Goal: Task Accomplishment & Management: Manage account settings

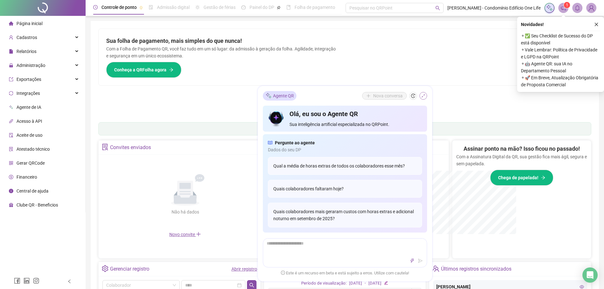
click at [422, 95] on icon "shrink" at bounding box center [423, 95] width 4 height 4
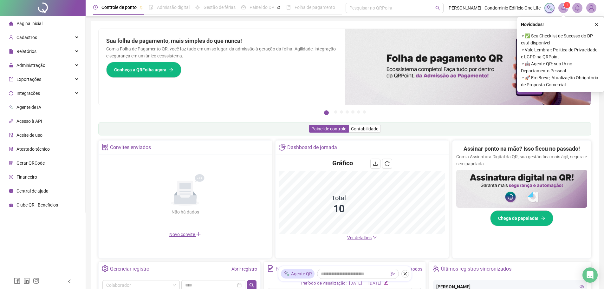
drag, startPoint x: 598, startPoint y: 23, endPoint x: 442, endPoint y: 46, distance: 157.5
click at [599, 23] on button "button" at bounding box center [596, 25] width 8 height 8
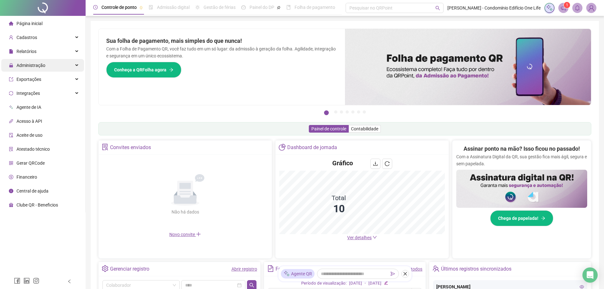
click at [78, 63] on div "Administração" at bounding box center [42, 65] width 83 height 13
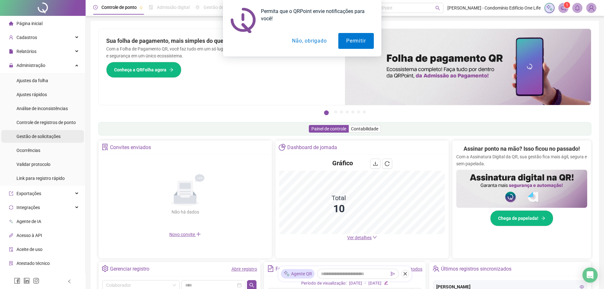
click at [53, 138] on span "Gestão de solicitações" at bounding box center [38, 136] width 44 height 5
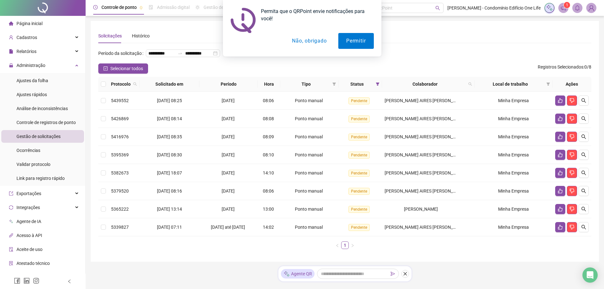
click at [316, 41] on button "Não, obrigado" at bounding box center [309, 41] width 50 height 16
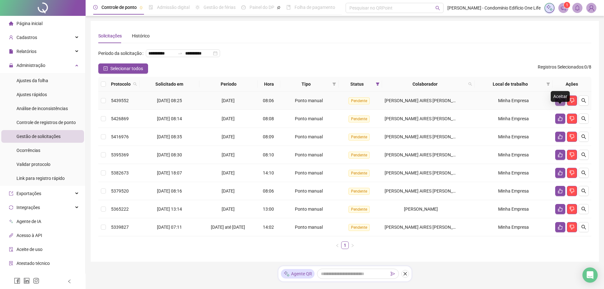
click at [560, 103] on icon "like" at bounding box center [559, 100] width 5 height 5
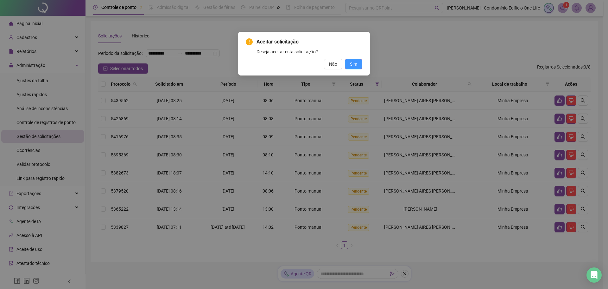
click at [358, 69] on button "Sim" at bounding box center [353, 64] width 17 height 10
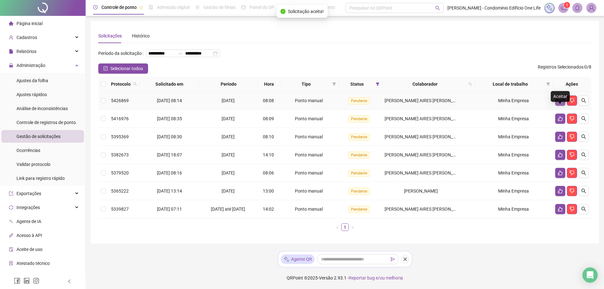
click at [559, 103] on icon "like" at bounding box center [559, 100] width 5 height 5
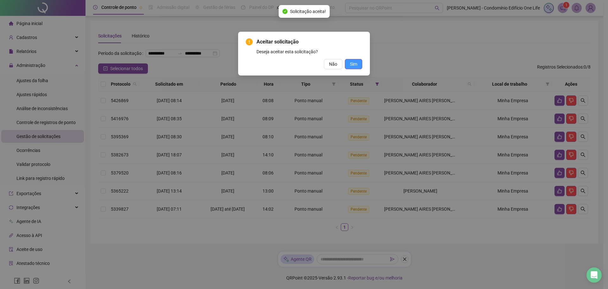
click at [350, 64] on button "Sim" at bounding box center [353, 64] width 17 height 10
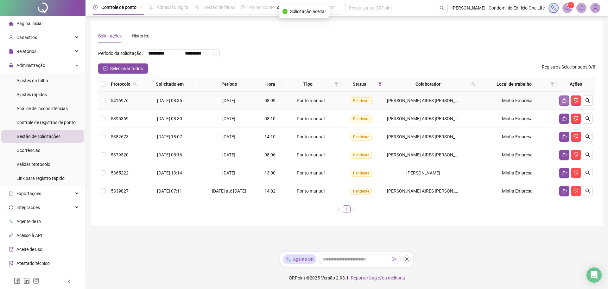
click at [564, 103] on icon "like" at bounding box center [564, 100] width 5 height 5
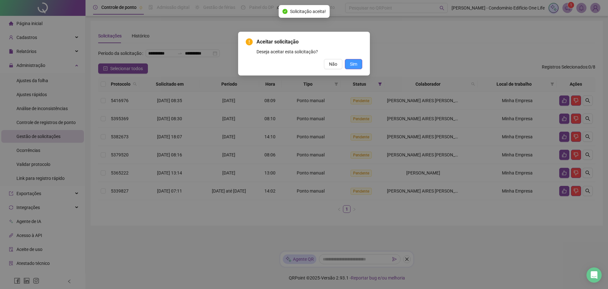
click at [359, 64] on button "Sim" at bounding box center [353, 64] width 17 height 10
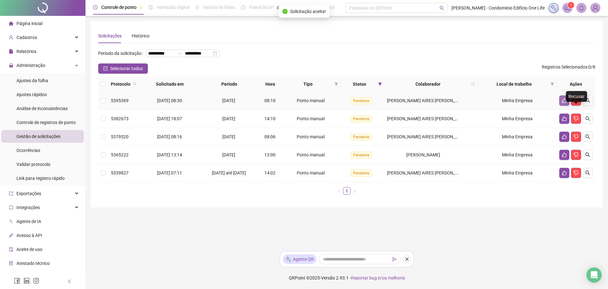
click at [566, 103] on icon "like" at bounding box center [564, 100] width 5 height 5
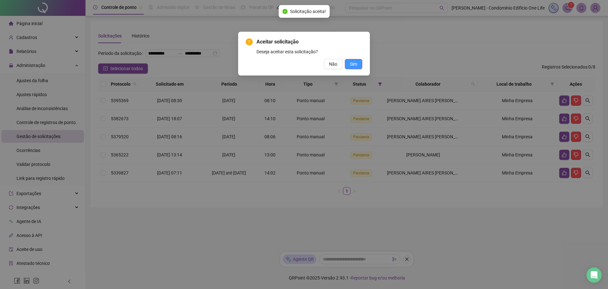
click at [355, 61] on span "Sim" at bounding box center [353, 64] width 7 height 7
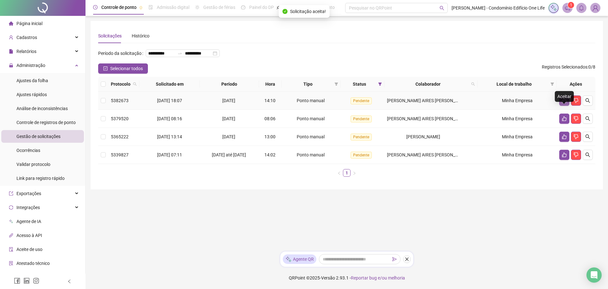
click at [563, 103] on icon "like" at bounding box center [564, 100] width 5 height 5
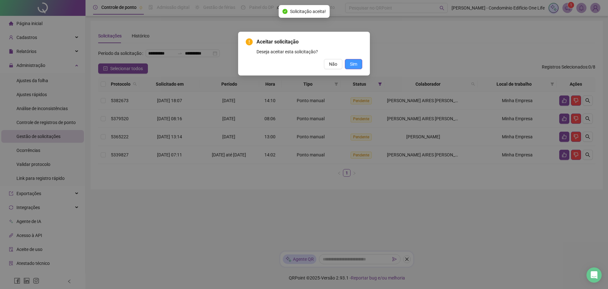
click at [357, 66] on span "Sim" at bounding box center [353, 64] width 7 height 7
click at [354, 64] on span "Sim" at bounding box center [353, 64] width 7 height 7
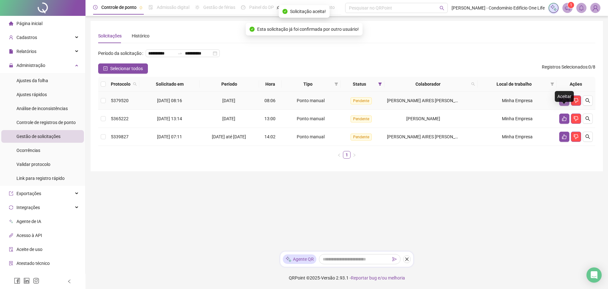
click at [562, 103] on icon "like" at bounding box center [564, 100] width 4 height 5
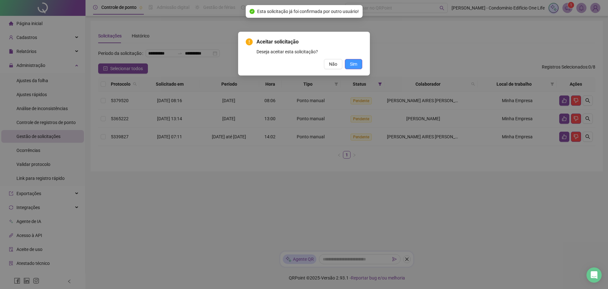
click at [356, 66] on span "Sim" at bounding box center [353, 64] width 7 height 7
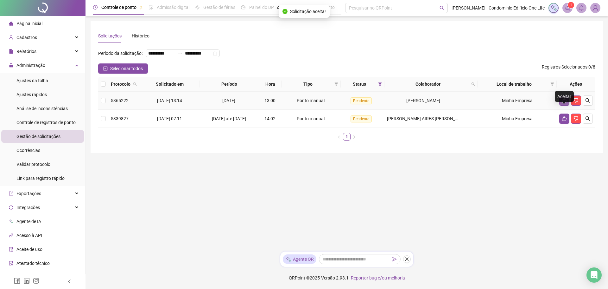
click at [569, 106] on button "button" at bounding box center [565, 100] width 10 height 10
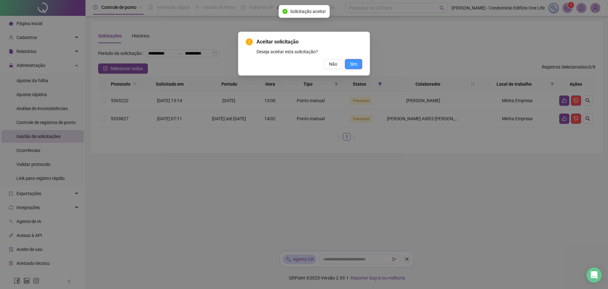
click at [353, 64] on span "Sim" at bounding box center [353, 64] width 7 height 7
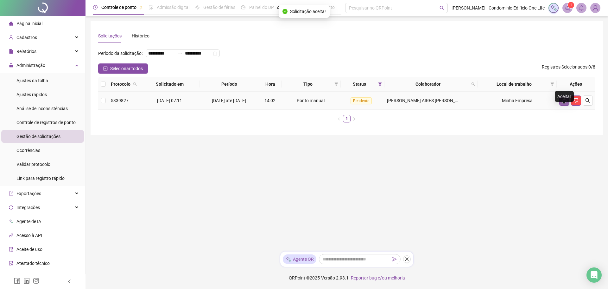
click at [563, 103] on icon "like" at bounding box center [564, 100] width 5 height 5
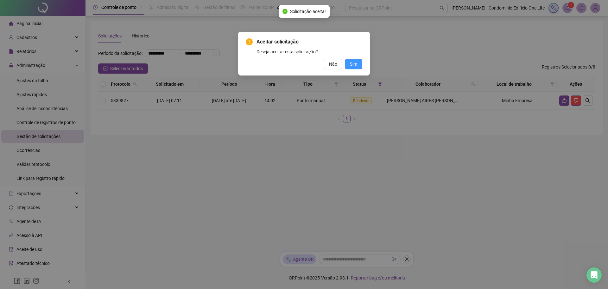
click at [356, 66] on span "Sim" at bounding box center [353, 64] width 7 height 7
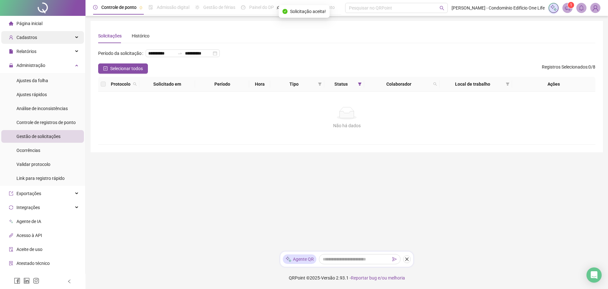
click at [71, 38] on div "Cadastros" at bounding box center [42, 37] width 83 height 13
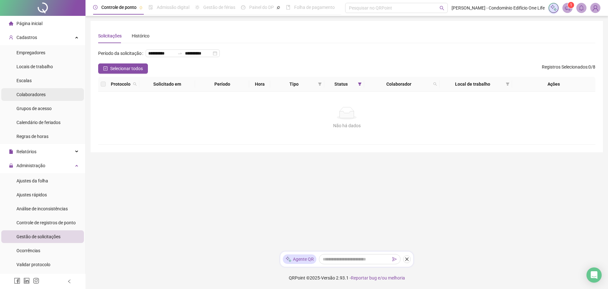
click at [33, 95] on span "Colaboradores" at bounding box center [30, 94] width 29 height 5
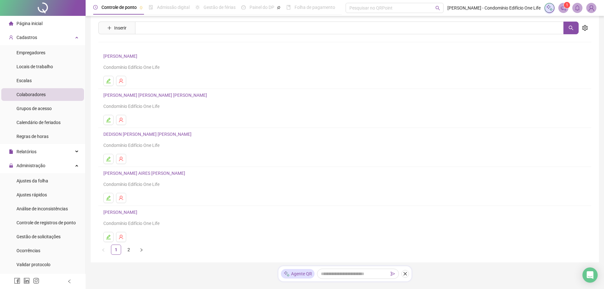
scroll to position [33, 0]
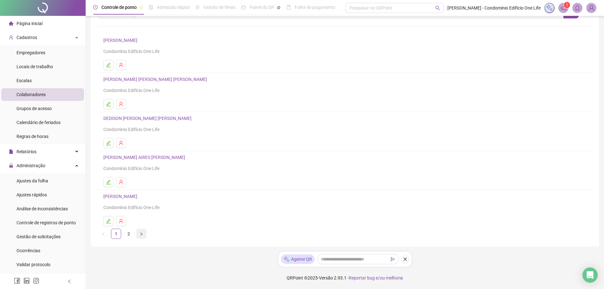
click at [142, 234] on icon "right" at bounding box center [141, 233] width 2 height 3
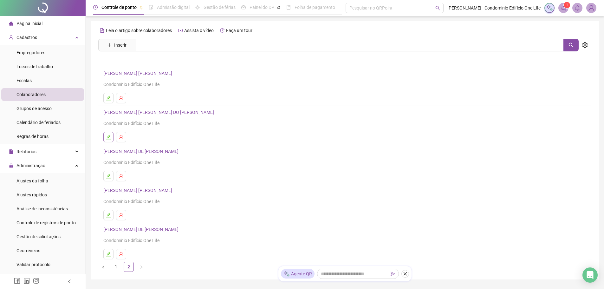
click at [110, 137] on icon "edit" at bounding box center [108, 136] width 5 height 5
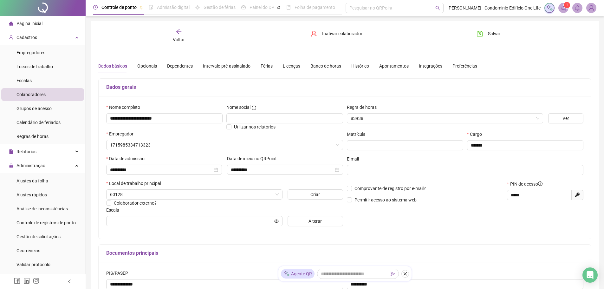
type input "**********"
click at [314, 222] on span "Alterar" at bounding box center [314, 220] width 13 height 7
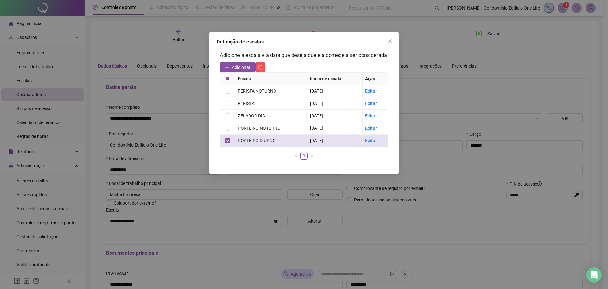
click at [224, 138] on td at bounding box center [227, 140] width 15 height 12
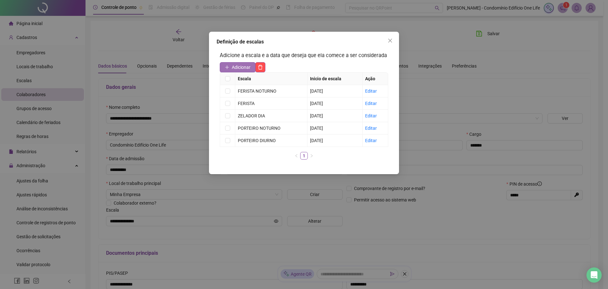
click at [225, 67] on icon "plus" at bounding box center [227, 67] width 4 height 4
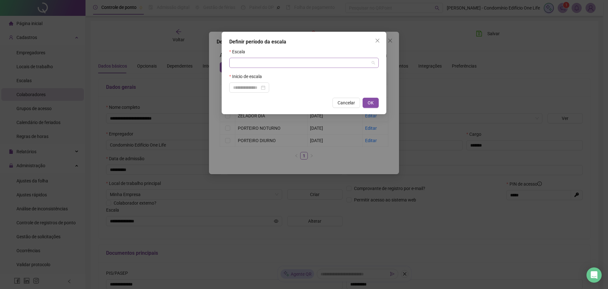
click at [244, 63] on input "search" at bounding box center [301, 63] width 136 height 10
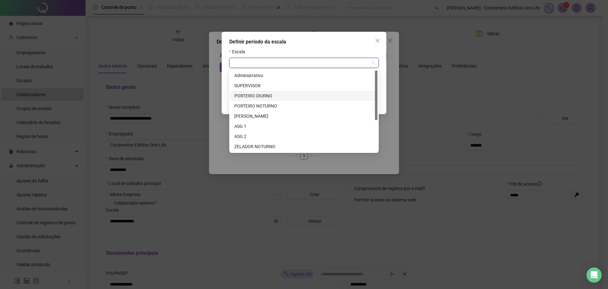
click at [269, 94] on div "PORTEIRO DIURNO" at bounding box center [303, 95] width 139 height 7
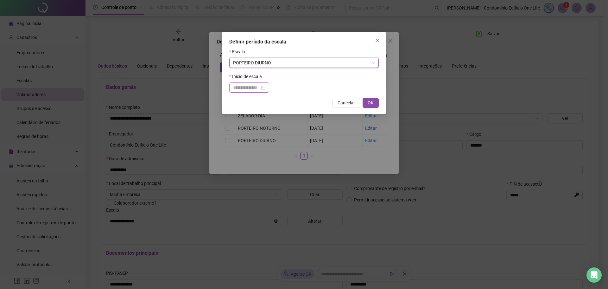
click at [269, 88] on div at bounding box center [249, 87] width 40 height 10
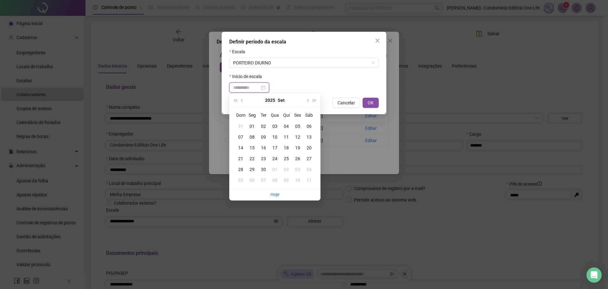
type input "**********"
click at [298, 125] on div "05" at bounding box center [297, 126] width 11 height 7
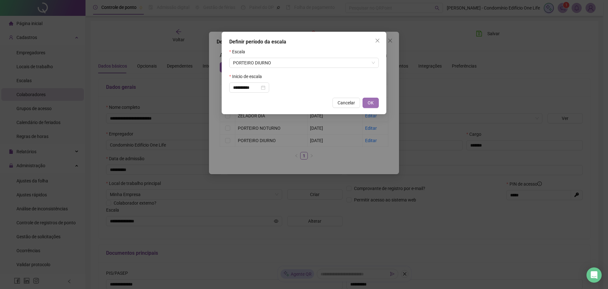
click at [368, 103] on span "OK" at bounding box center [371, 102] width 6 height 7
type input "**********"
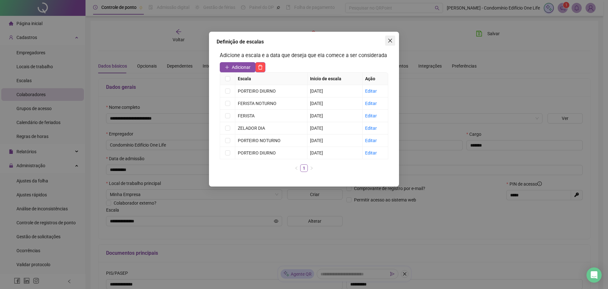
click at [390, 39] on icon "close" at bounding box center [390, 40] width 5 height 5
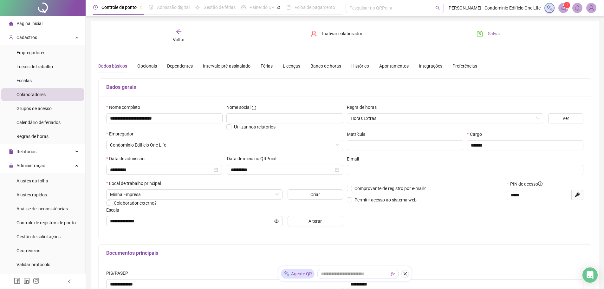
click at [490, 36] on span "Salvar" at bounding box center [494, 33] width 12 height 7
click at [76, 37] on icon at bounding box center [77, 37] width 3 height 0
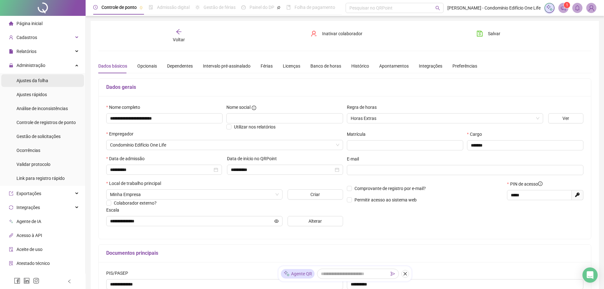
click at [41, 81] on span "Ajustes da folha" at bounding box center [32, 80] width 32 height 5
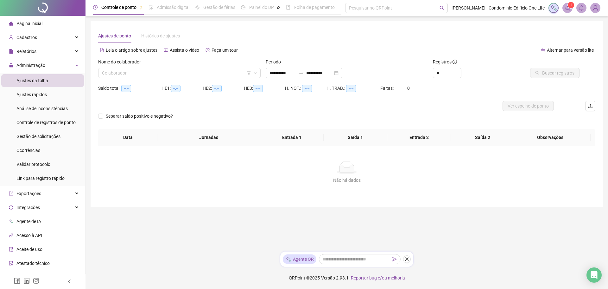
type input "**********"
click at [149, 74] on input "search" at bounding box center [176, 73] width 149 height 10
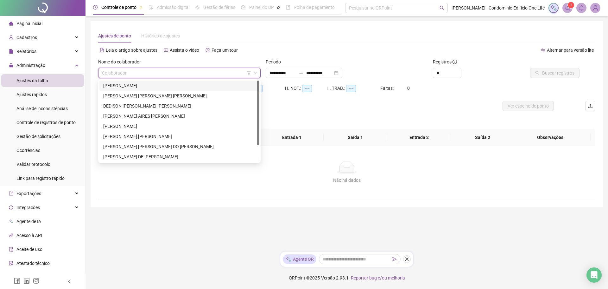
click at [153, 85] on div "[PERSON_NAME]" at bounding box center [179, 85] width 152 height 7
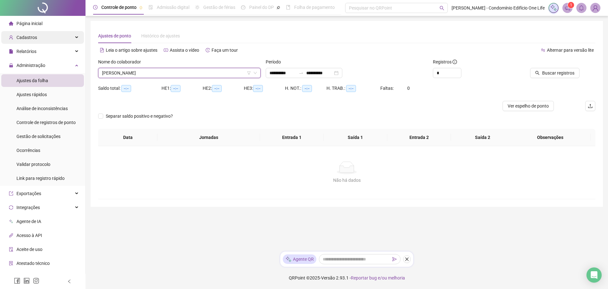
click at [72, 38] on div "Cadastros" at bounding box center [42, 37] width 83 height 13
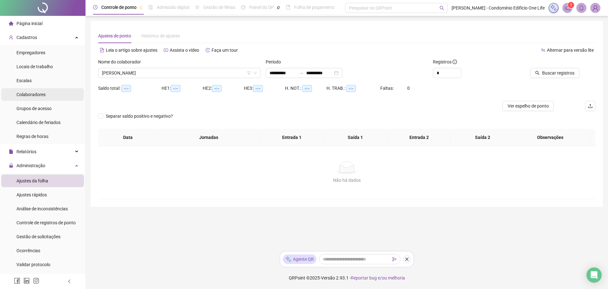
click at [42, 94] on span "Colaboradores" at bounding box center [30, 94] width 29 height 5
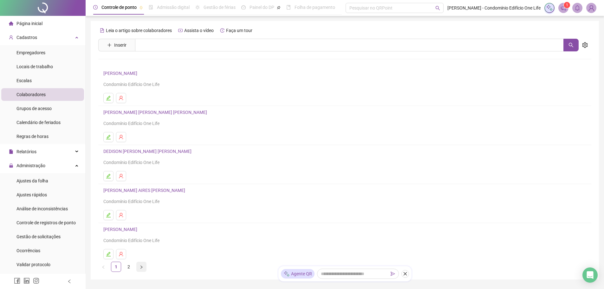
click at [142, 267] on icon "right" at bounding box center [141, 267] width 4 height 4
click at [111, 97] on icon "edit" at bounding box center [108, 97] width 5 height 5
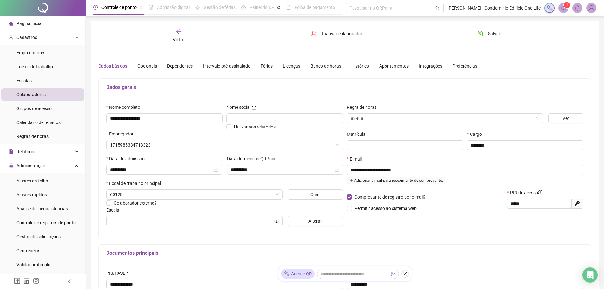
type input "**********"
click at [267, 68] on div "Férias" at bounding box center [266, 65] width 12 height 7
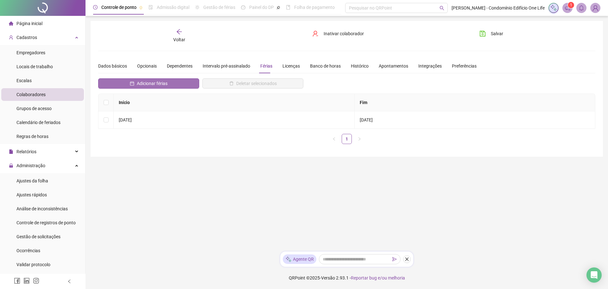
click at [139, 83] on span "Adicionar férias" at bounding box center [152, 83] width 31 height 7
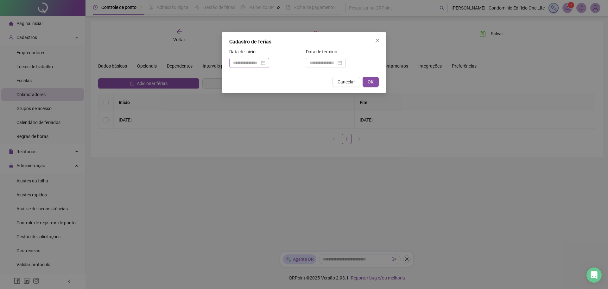
click at [266, 65] on div at bounding box center [249, 62] width 32 height 7
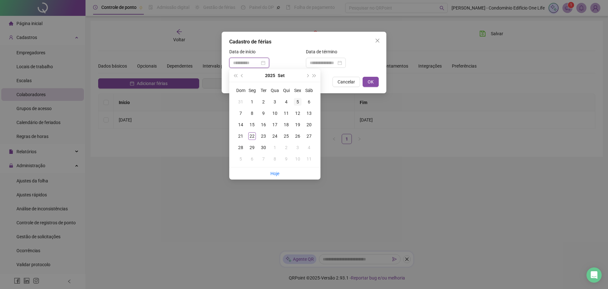
type input "**********"
click at [297, 103] on div "5" at bounding box center [298, 102] width 8 height 8
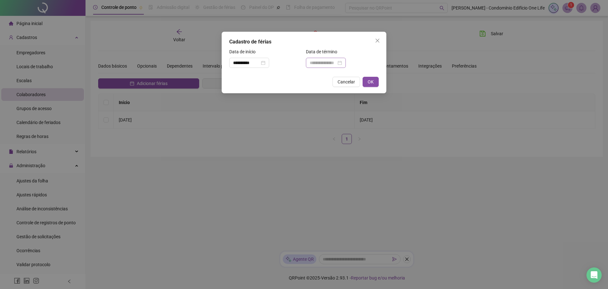
click at [342, 65] on div at bounding box center [326, 62] width 32 height 7
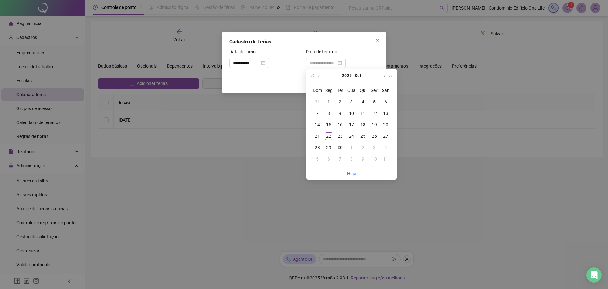
click at [385, 76] on span "next-year" at bounding box center [383, 75] width 3 height 3
type input "**********"
click at [385, 102] on div "4" at bounding box center [386, 102] width 8 height 8
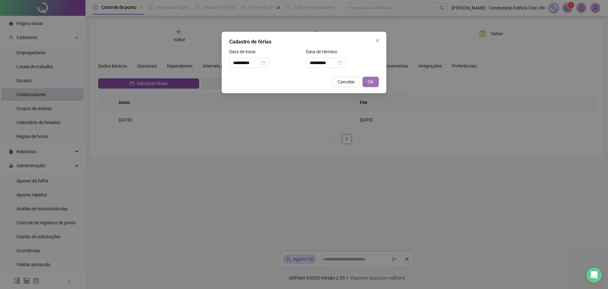
click at [375, 84] on button "OK" at bounding box center [371, 82] width 16 height 10
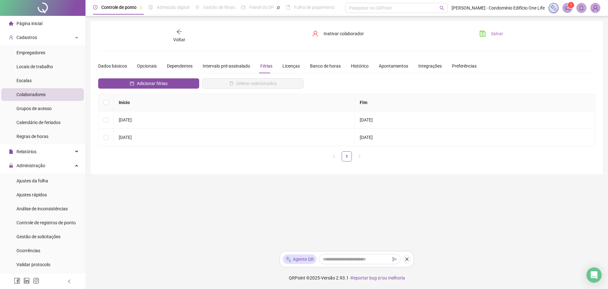
click at [499, 34] on span "Salvar" at bounding box center [497, 33] width 12 height 7
click at [70, 37] on div "Cadastros" at bounding box center [42, 37] width 83 height 13
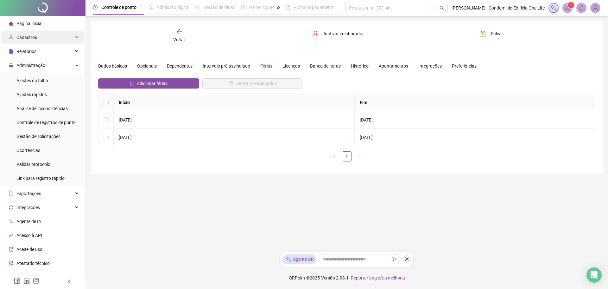
click at [76, 37] on icon at bounding box center [77, 37] width 3 height 0
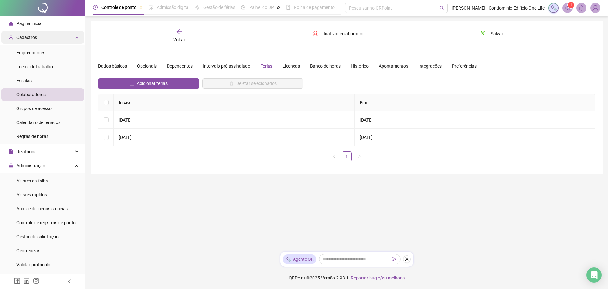
click at [76, 37] on icon at bounding box center [77, 37] width 3 height 0
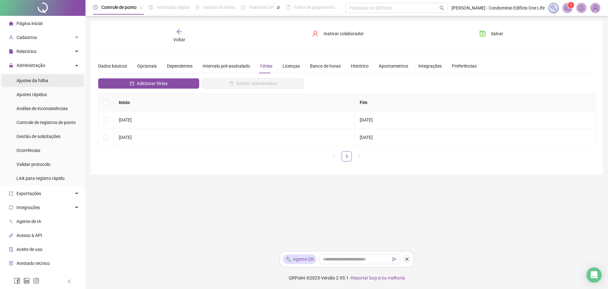
click at [38, 80] on span "Ajustes da folha" at bounding box center [32, 80] width 32 height 5
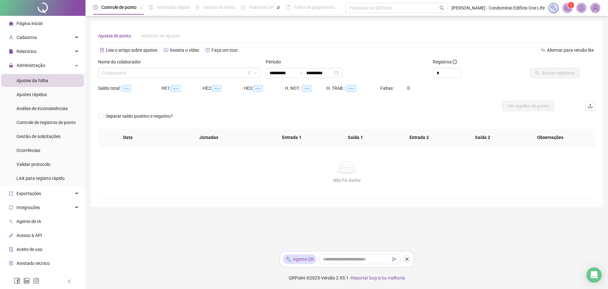
type input "**********"
click at [133, 71] on input "search" at bounding box center [176, 73] width 149 height 10
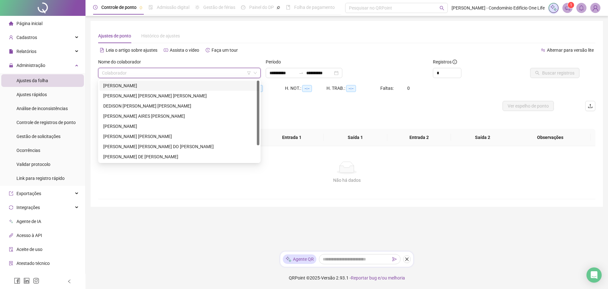
click at [142, 86] on div "[PERSON_NAME]" at bounding box center [179, 85] width 152 height 7
